Goal: Information Seeking & Learning: Check status

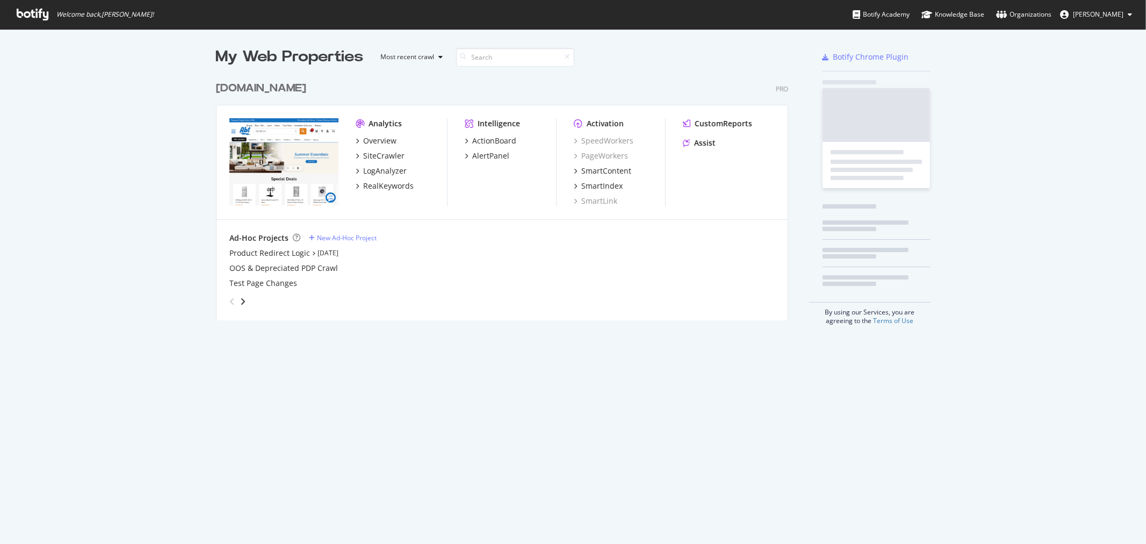
scroll to position [243, 572]
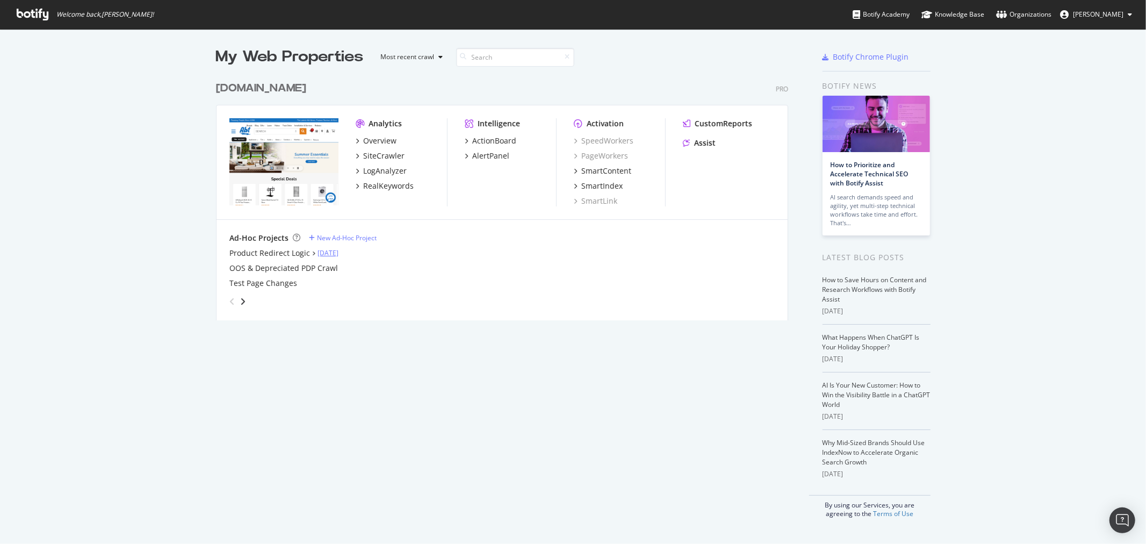
click at [328, 256] on link "[DATE]" at bounding box center [327, 252] width 21 height 9
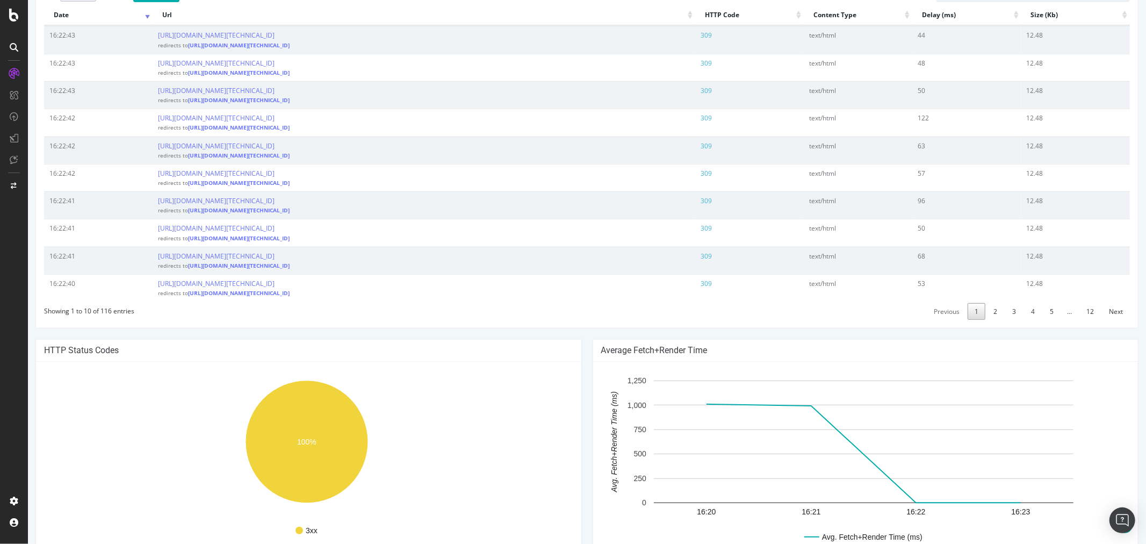
scroll to position [358, 0]
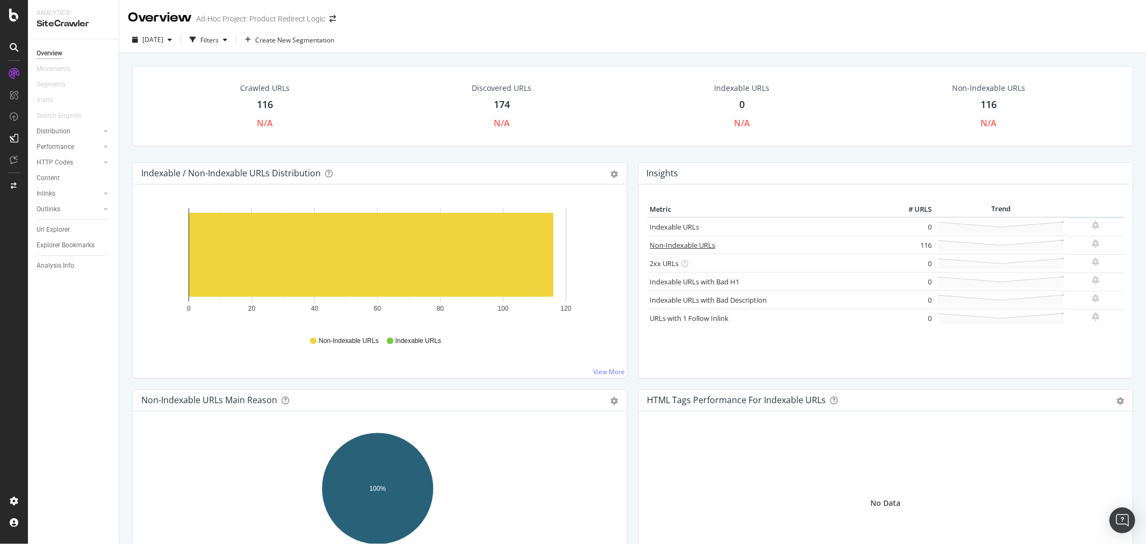
click at [664, 248] on link "Non-Indexable URLs" at bounding box center [683, 245] width 66 height 10
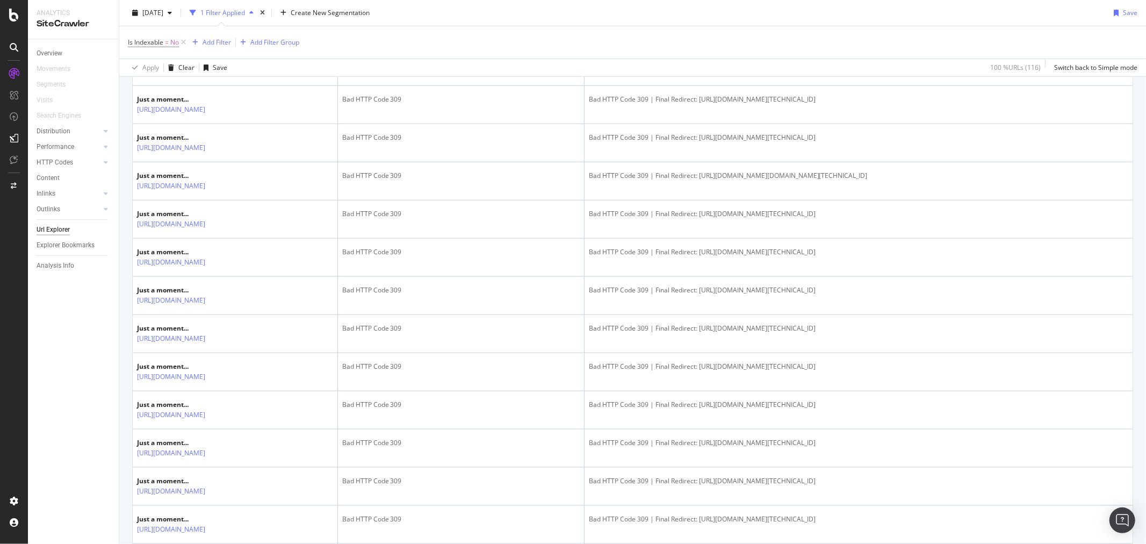
scroll to position [955, 0]
